Goal: Task Accomplishment & Management: Use online tool/utility

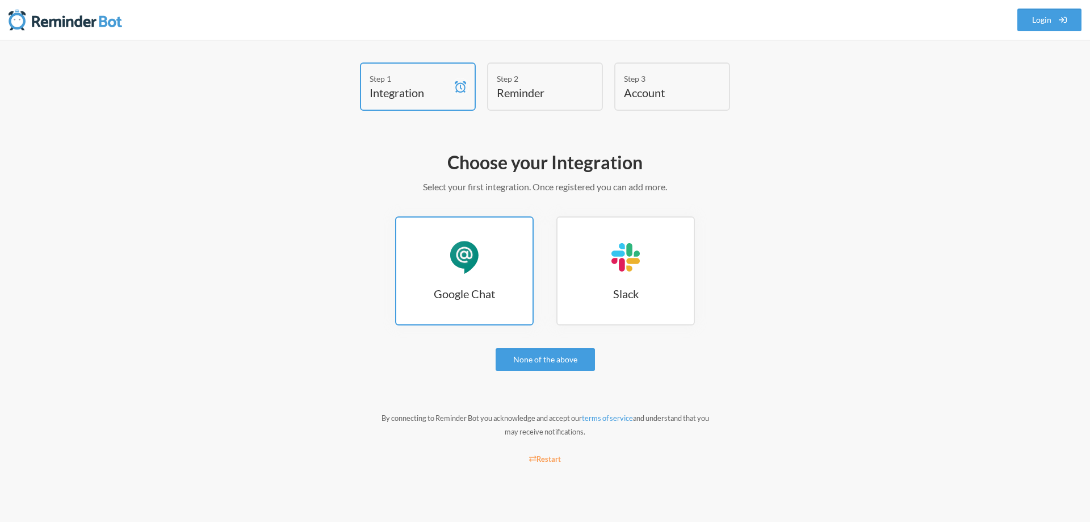
click at [473, 276] on link "Google Chat Google Chat" at bounding box center [464, 270] width 139 height 109
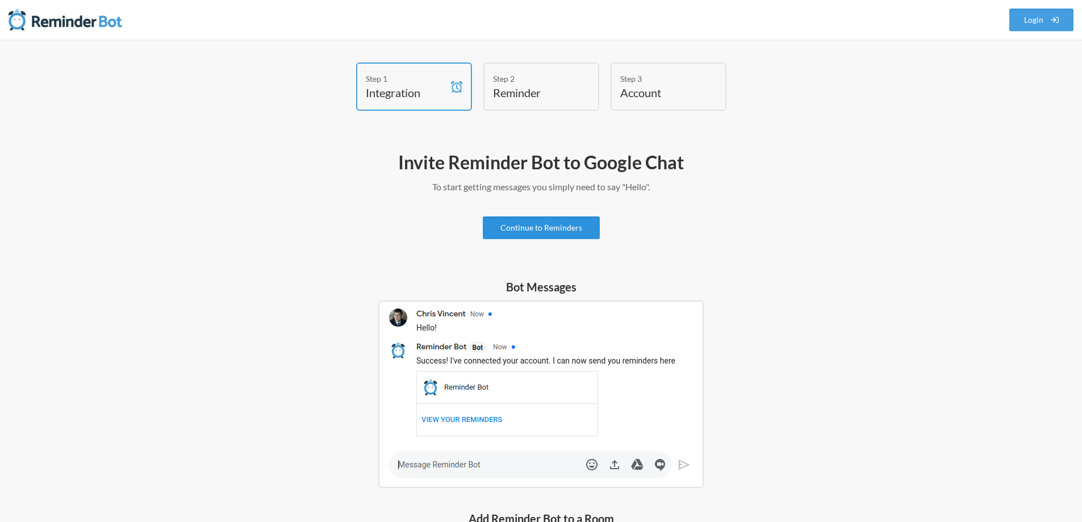
click at [543, 222] on link "Continue to Reminders" at bounding box center [541, 227] width 117 height 23
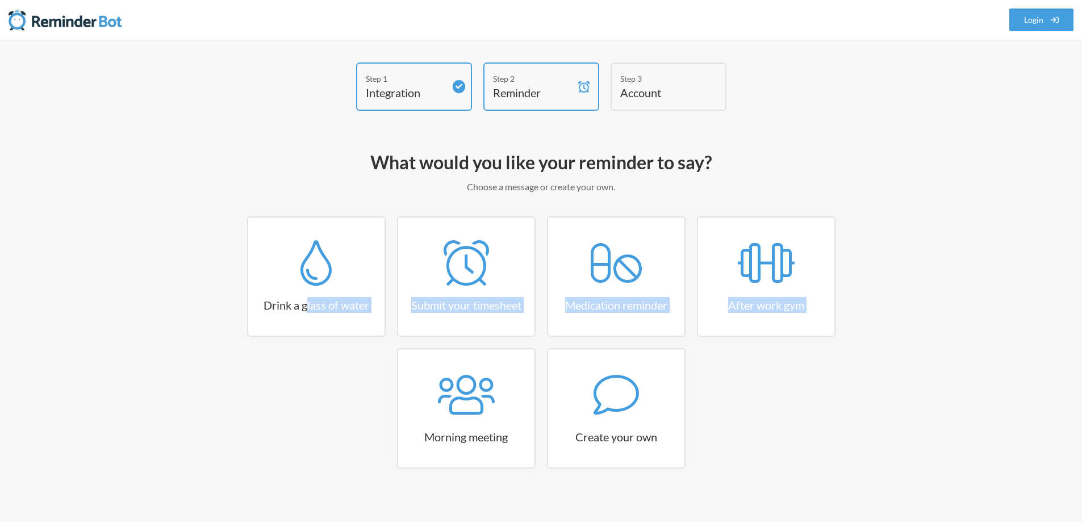
drag, startPoint x: 305, startPoint y: 289, endPoint x: 350, endPoint y: 424, distance: 142.6
click at [350, 424] on div "Drink a glass of water Submit your timesheet Medication reminder After work gym…" at bounding box center [541, 347] width 659 height 263
click at [375, 409] on div "Drink a glass of water Submit your timesheet Medication reminder After work gym…" at bounding box center [541, 347] width 659 height 263
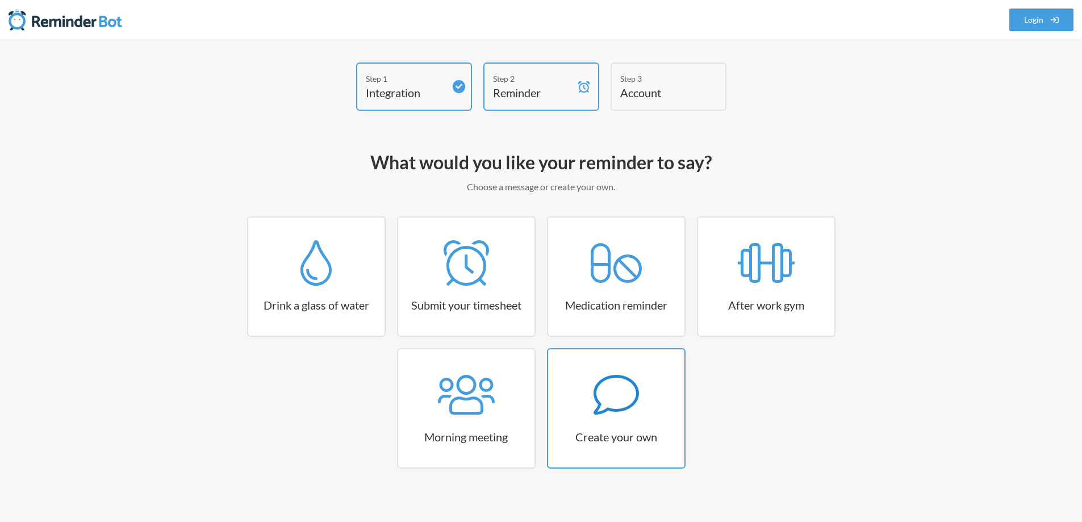
click at [593, 395] on icon at bounding box center [615, 395] width 45 height 40
select select "07:30:00"
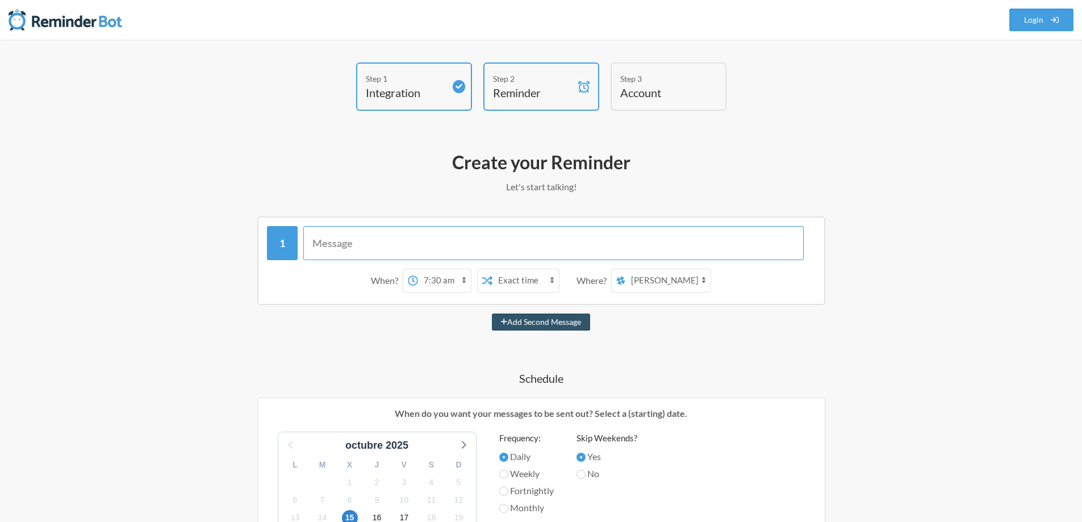
click at [414, 234] on input "text" at bounding box center [553, 243] width 500 height 34
type input "prueba de noti"
click at [466, 278] on select "12:00 am 12:15 am 12:30 am 12:45 am 1:00 am 1:15 am 1:30 am 1:45 am 2:00 am 2:1…" at bounding box center [444, 280] width 53 height 23
select select "11:30:00"
click at [418, 269] on select "12:00 am 12:15 am 12:30 am 12:45 am 1:00 am 1:15 am 1:30 am 1:45 am 2:00 am 2:1…" at bounding box center [444, 280] width 53 height 23
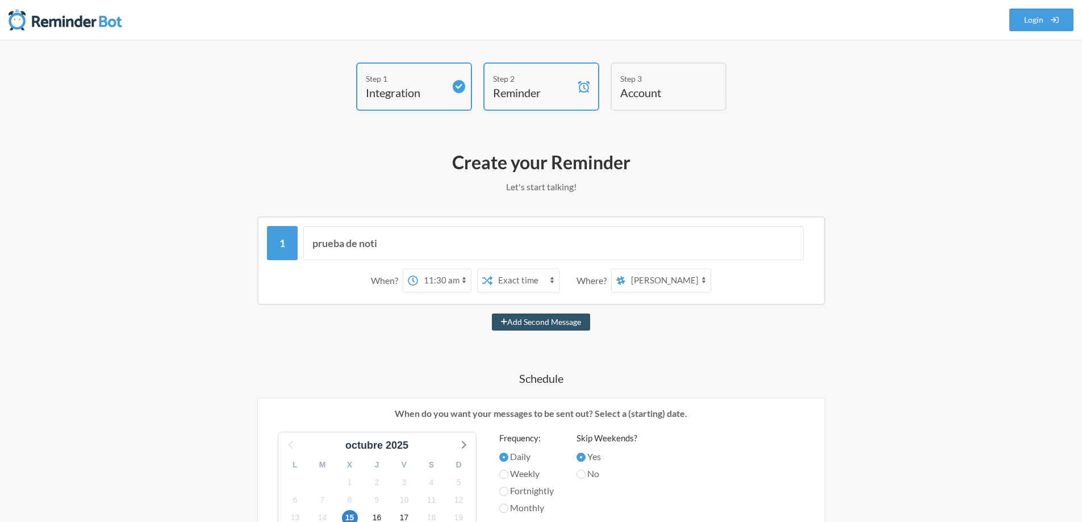
click at [671, 284] on select "Mariana Zatta Pruebas-Jenkins" at bounding box center [667, 280] width 85 height 23
select select "spaces/AAQAdNKfTag"
click at [626, 269] on select "Mariana Zatta Pruebas-Jenkins" at bounding box center [667, 280] width 85 height 23
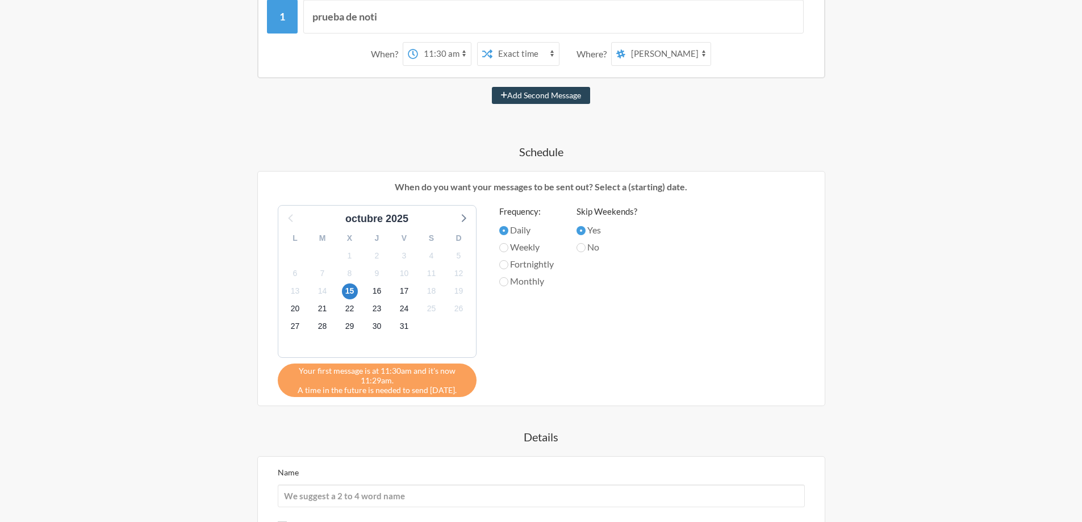
scroll to position [227, 0]
click at [323, 291] on span "14" at bounding box center [323, 291] width 16 height 16
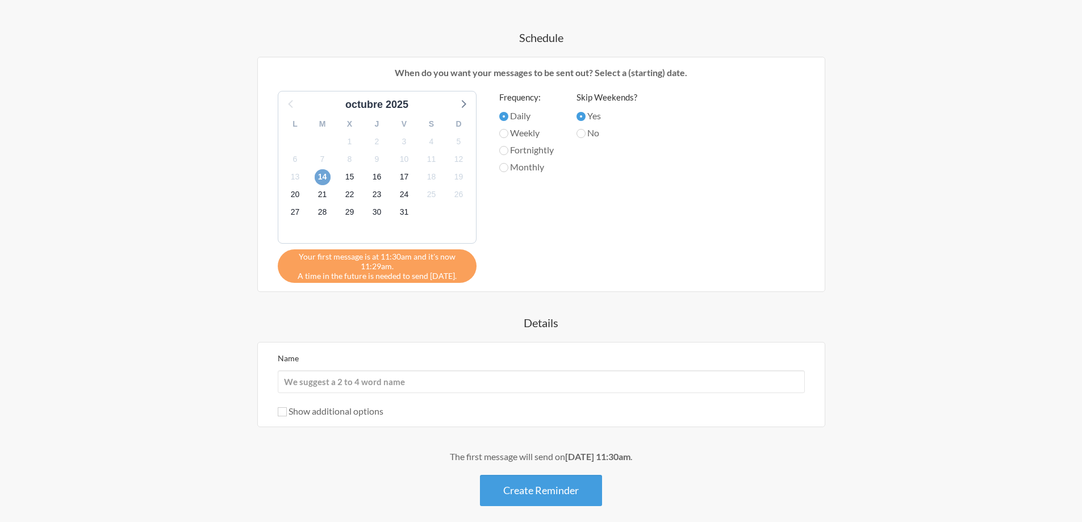
scroll to position [393, 0]
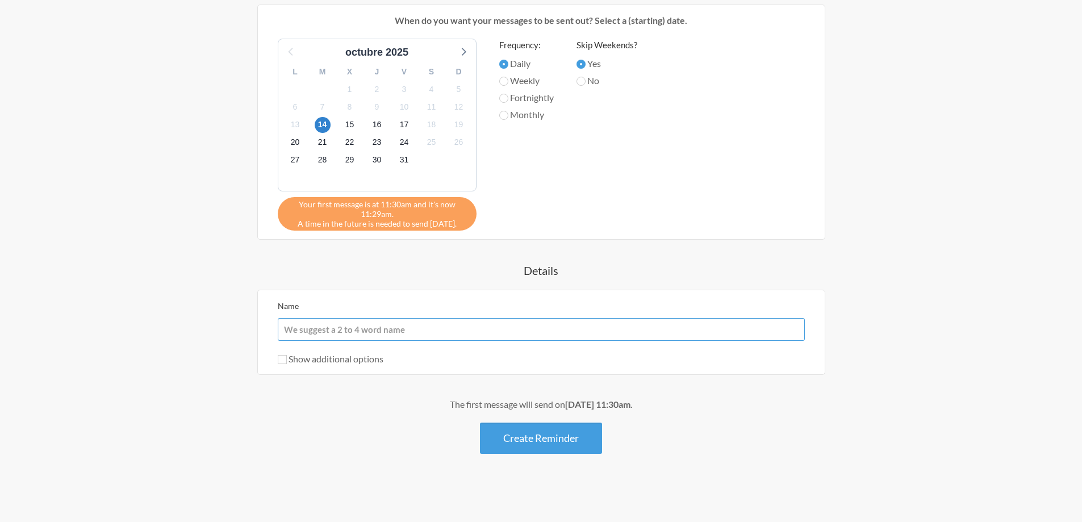
click at [321, 327] on input "Name" at bounding box center [541, 329] width 527 height 23
type input "prueba"
click at [560, 438] on button "Create Reminder" at bounding box center [541, 437] width 122 height 31
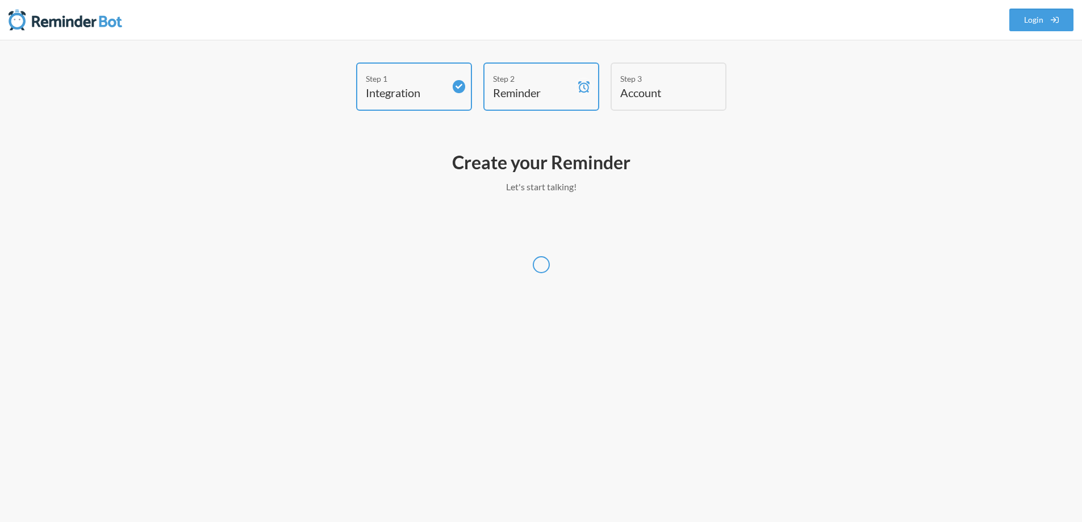
scroll to position [0, 0]
select select "UTC"
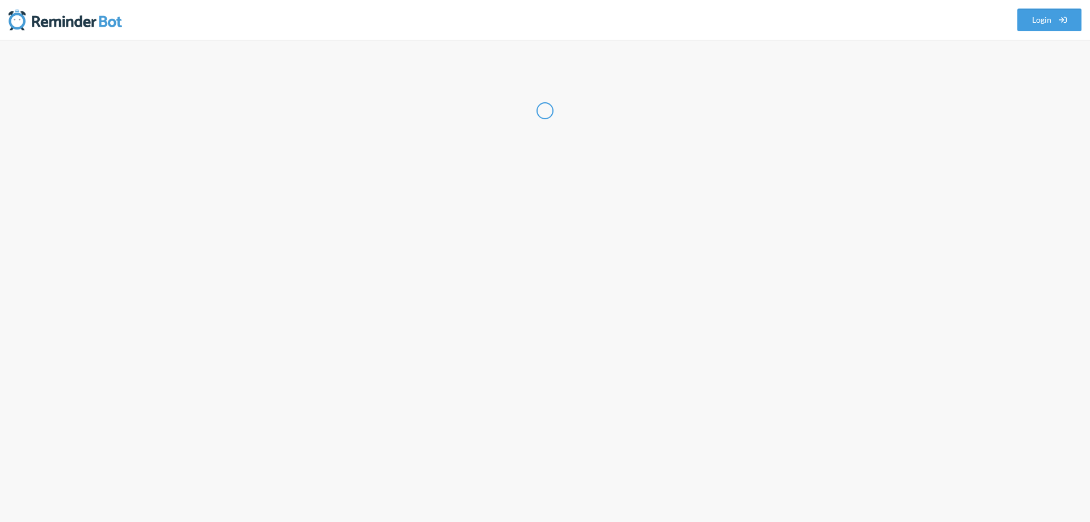
select select "AR"
